Goal: Navigation & Orientation: Find specific page/section

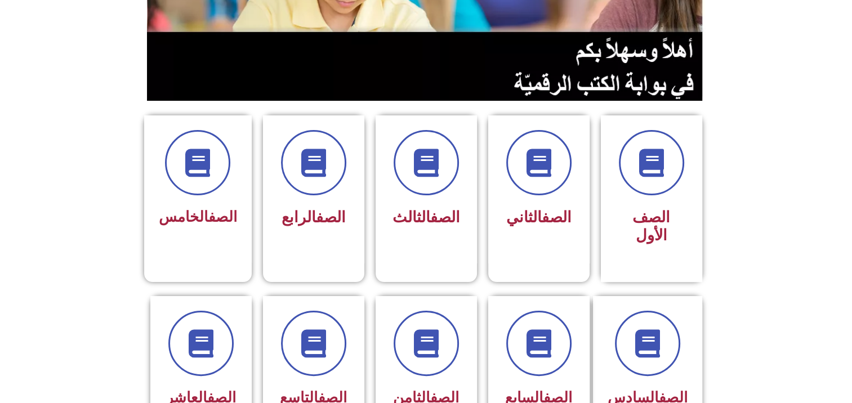
scroll to position [203, 0]
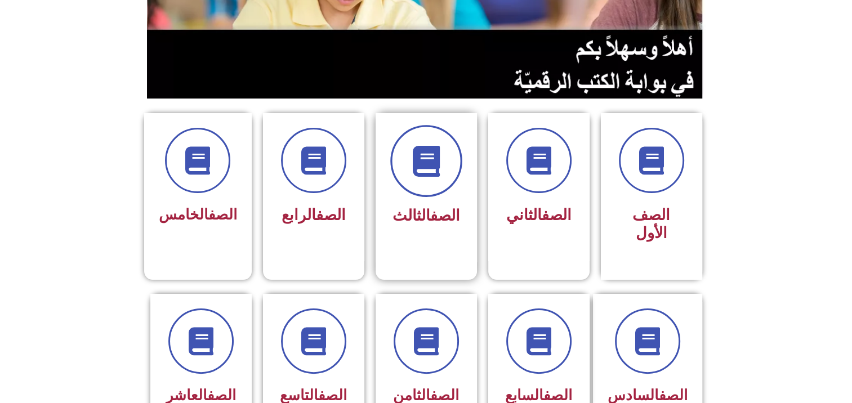
click at [435, 169] on icon at bounding box center [425, 161] width 31 height 31
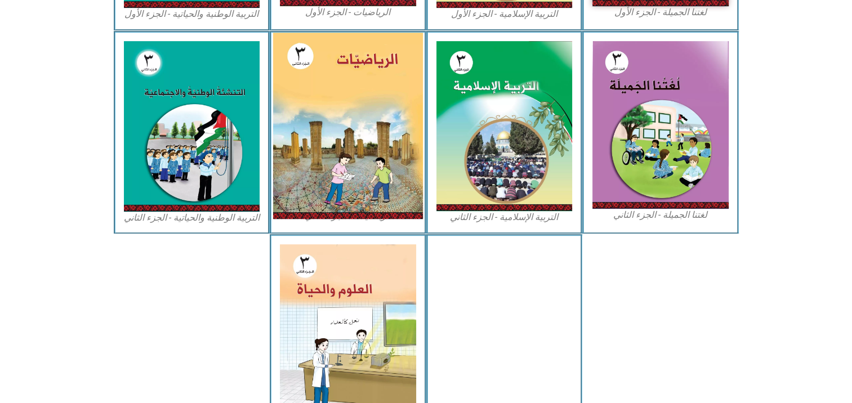
scroll to position [604, 0]
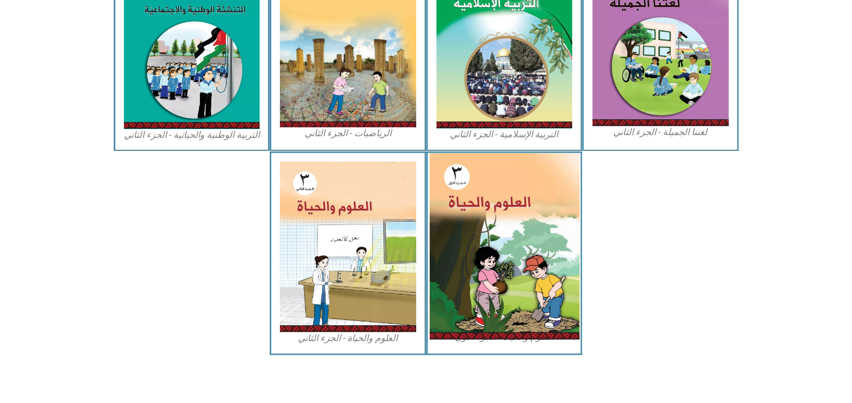
click at [489, 255] on img at bounding box center [504, 246] width 150 height 186
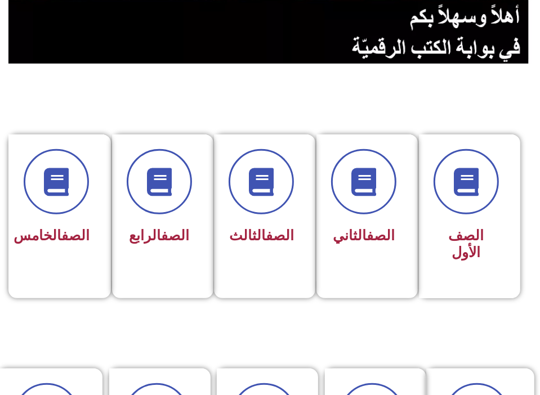
scroll to position [203, 0]
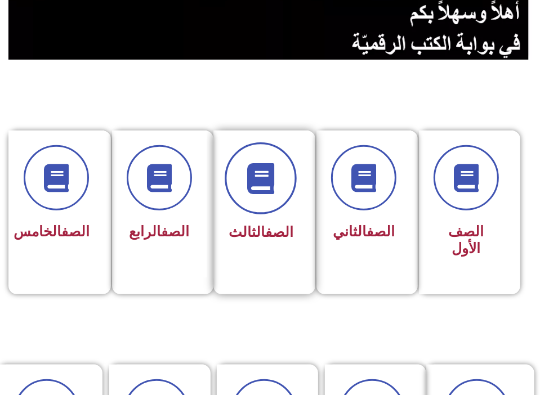
drag, startPoint x: 259, startPoint y: 236, endPoint x: 285, endPoint y: 182, distance: 60.2
click at [285, 182] on span at bounding box center [261, 178] width 72 height 72
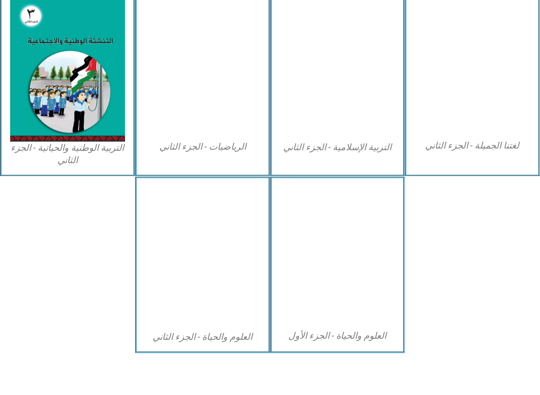
scroll to position [590, 0]
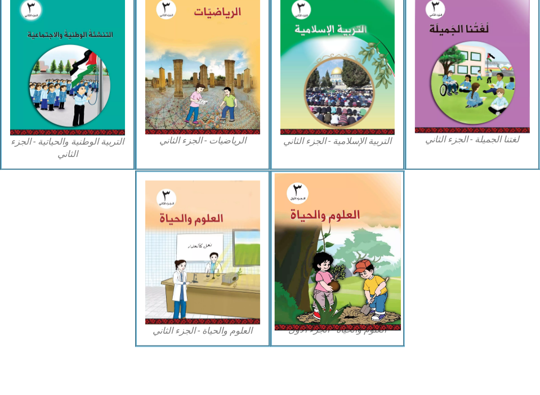
click at [311, 230] on img at bounding box center [337, 253] width 126 height 158
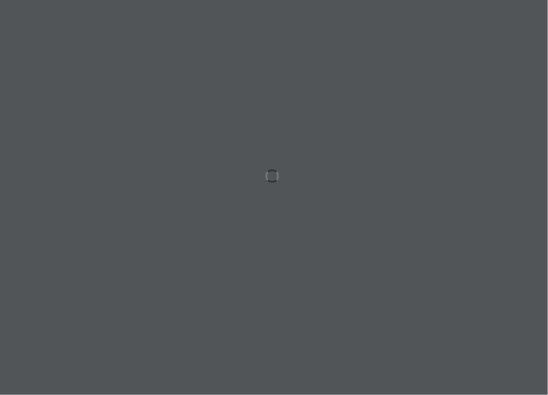
click at [311, 230] on div at bounding box center [274, 197] width 548 height 395
